Goal: Task Accomplishment & Management: Use online tool/utility

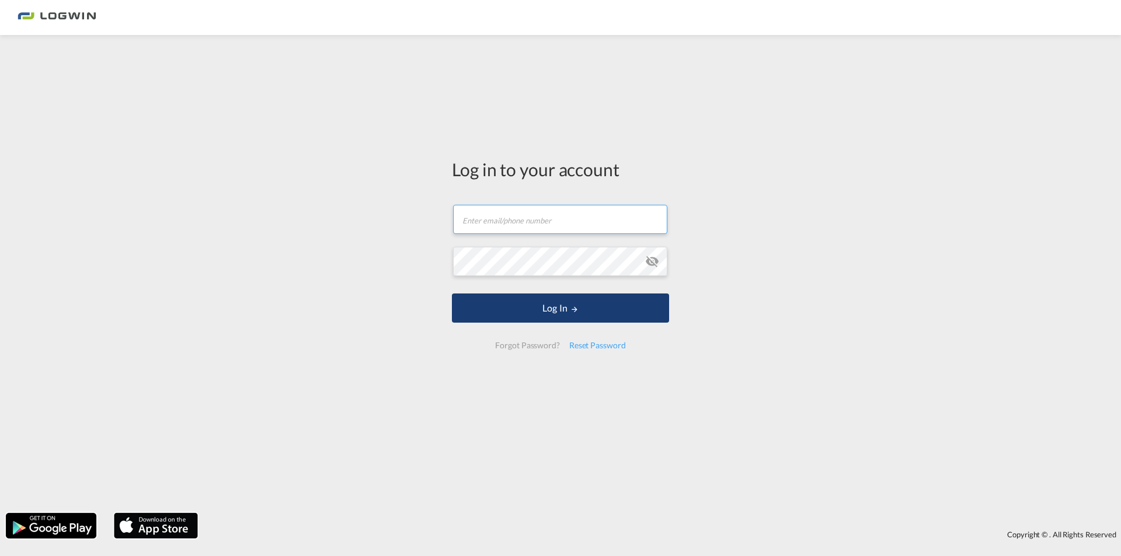
type input "[PERSON_NAME][EMAIL_ADDRESS][DOMAIN_NAME]"
click at [560, 313] on button "Log In" at bounding box center [560, 308] width 217 height 29
